Goal: Find specific page/section: Locate a particular part of the current website

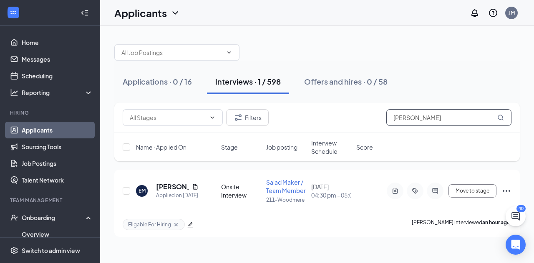
click at [436, 119] on input "[PERSON_NAME]" at bounding box center [449, 117] width 125 height 17
type input "m"
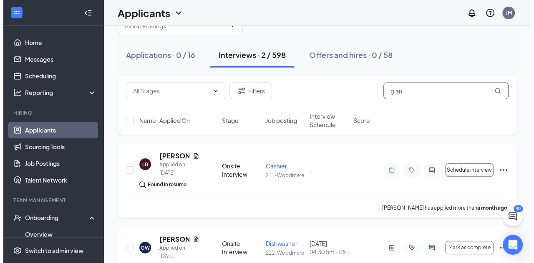
scroll to position [57, 0]
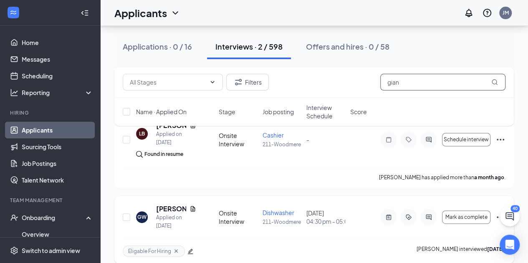
type input "gian"
click at [169, 205] on h5 "[PERSON_NAME]" at bounding box center [171, 209] width 30 height 9
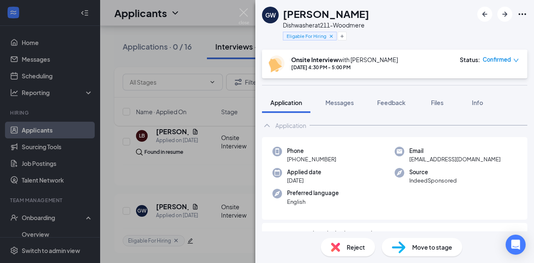
scroll to position [18, 0]
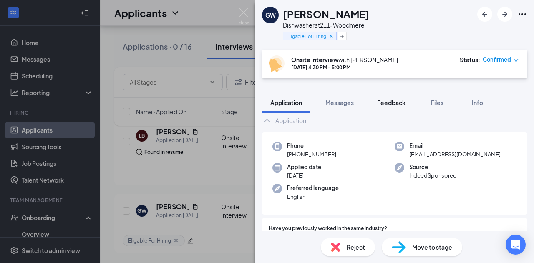
click at [387, 106] on span "Feedback" at bounding box center [391, 103] width 28 height 8
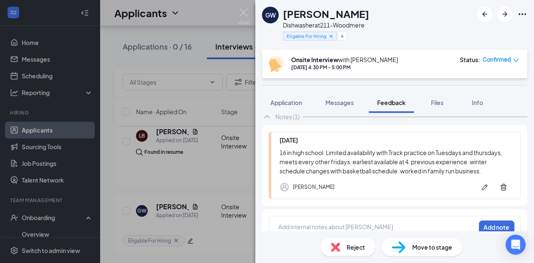
scroll to position [63, 0]
